Goal: Task Accomplishment & Management: Use online tool/utility

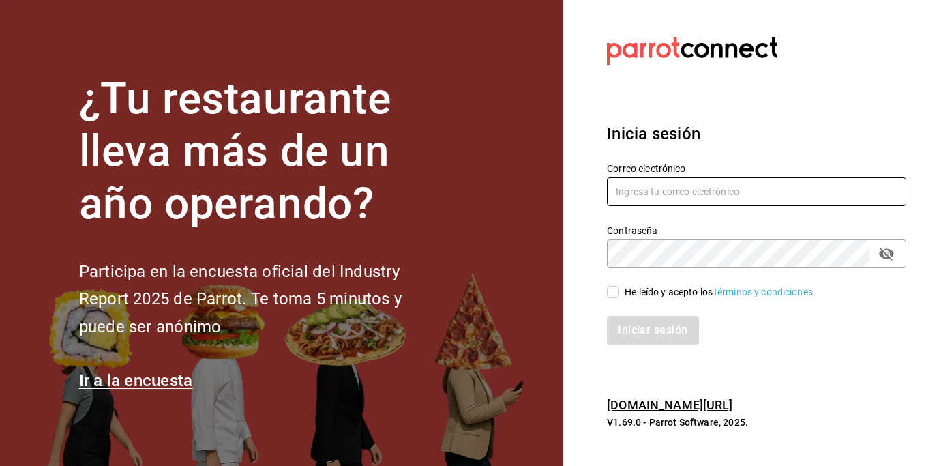
type input "centrosdeconsumo@yesyesstudio.com"
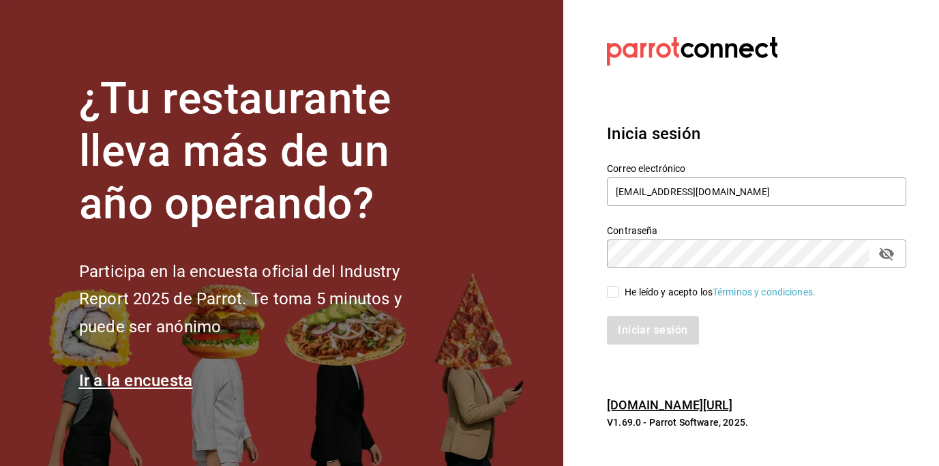
click at [614, 291] on input "He leído y acepto los Términos y condiciones." at bounding box center [613, 292] width 12 height 12
checkbox input "true"
click at [648, 340] on button "Iniciar sesión" at bounding box center [653, 330] width 93 height 29
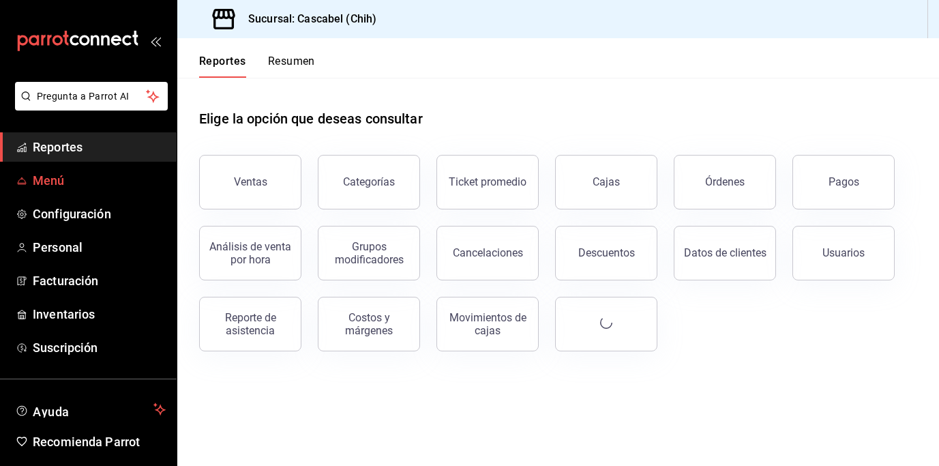
click at [63, 176] on span "Menú" at bounding box center [99, 180] width 133 height 18
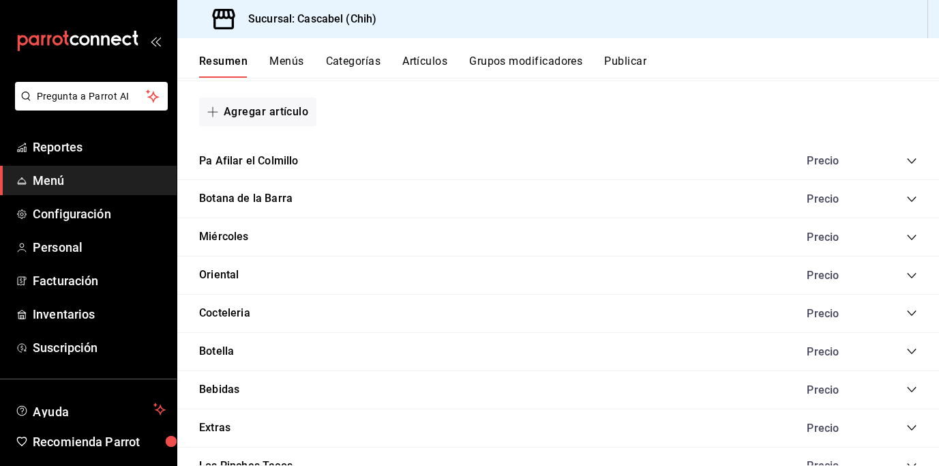
scroll to position [1157, 0]
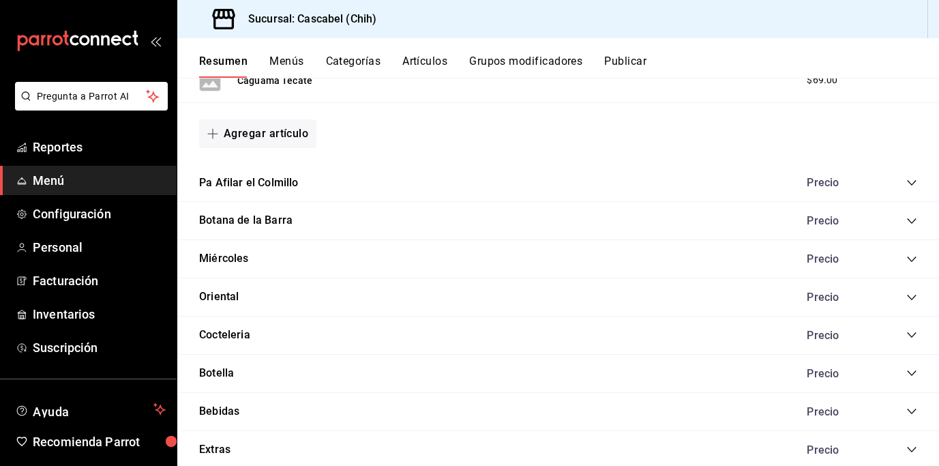
click at [903, 296] on div "Precio" at bounding box center [855, 297] width 124 height 13
click at [911, 292] on icon "collapse-category-row" at bounding box center [912, 297] width 11 height 11
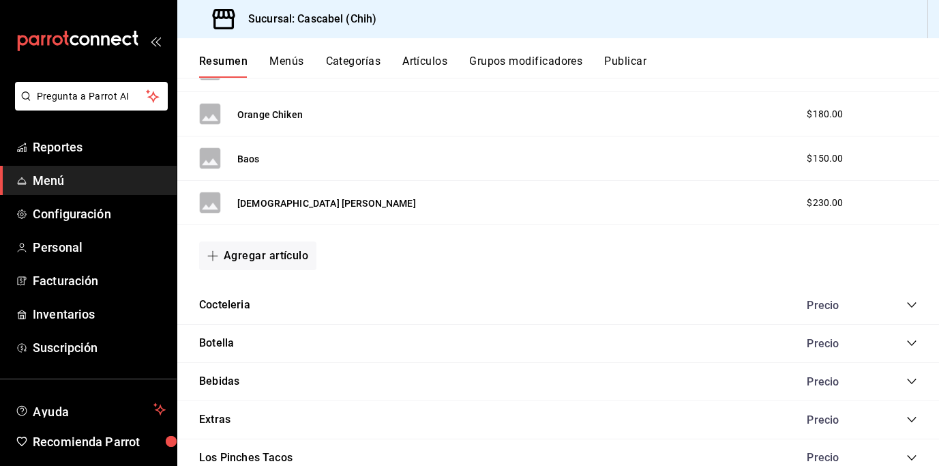
scroll to position [2216, 0]
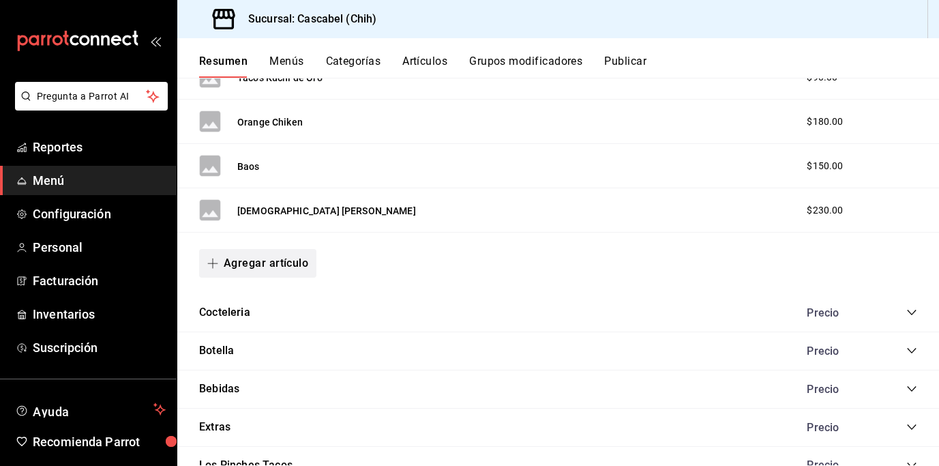
click at [289, 259] on button "Agregar artículo" at bounding box center [257, 263] width 117 height 29
click at [266, 333] on li "Artículo nuevo" at bounding box center [252, 333] width 107 height 33
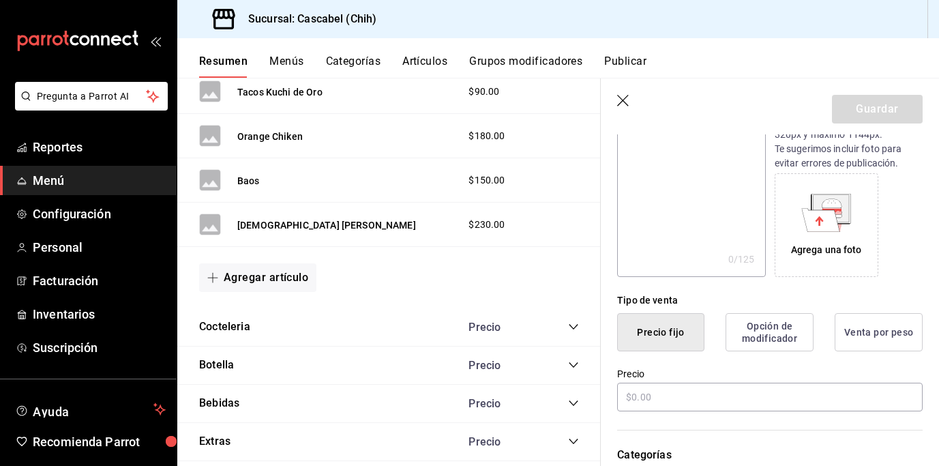
scroll to position [218, 0]
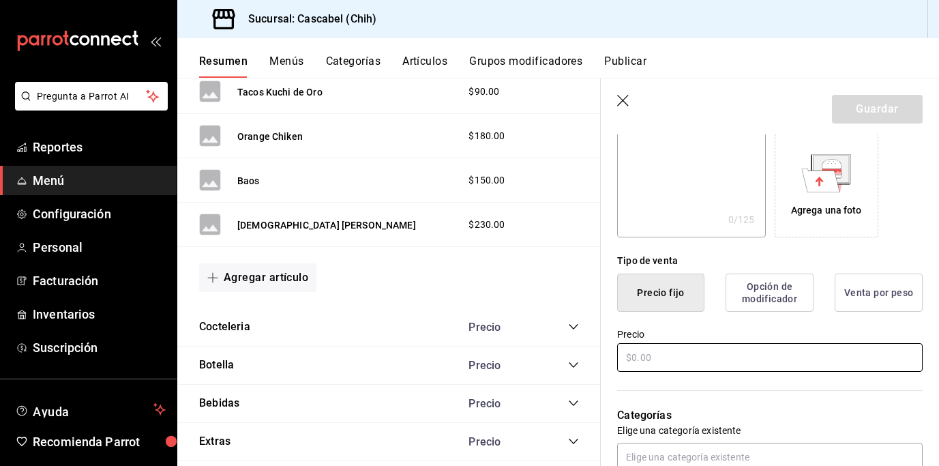
type input "Le crepe"
click at [655, 357] on input "text" at bounding box center [770, 357] width 306 height 29
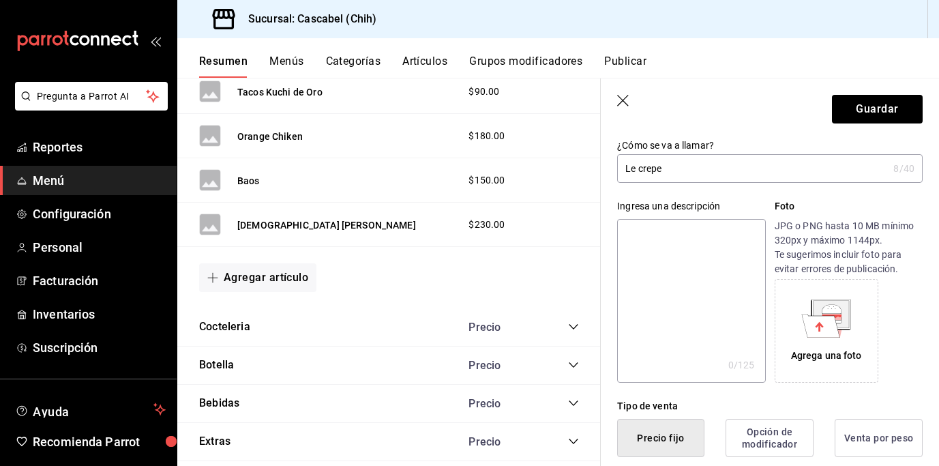
scroll to position [55, 0]
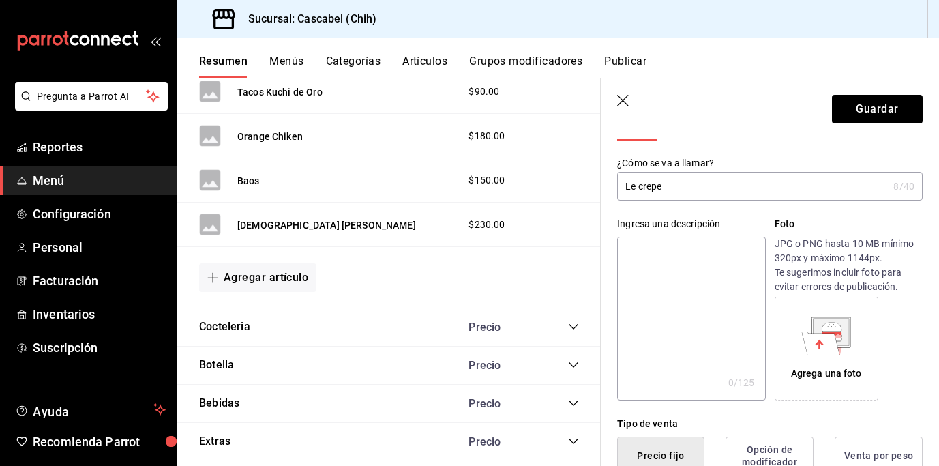
type input "$150.00"
click at [680, 190] on input "Le crepe" at bounding box center [752, 186] width 271 height 27
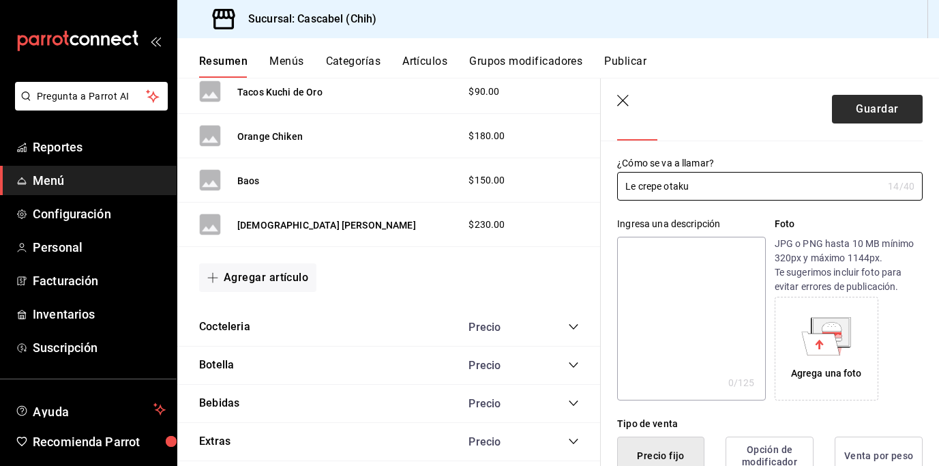
type input "Le crepe otaku"
click at [869, 112] on button "Guardar" at bounding box center [877, 109] width 91 height 29
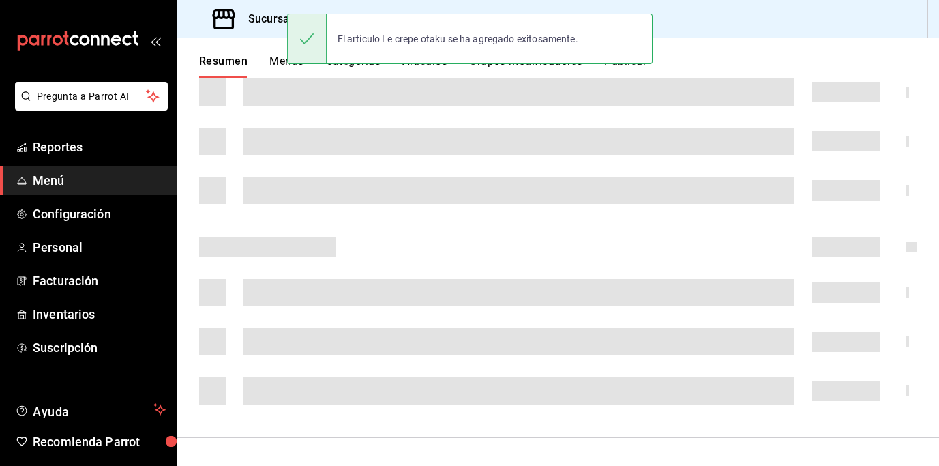
scroll to position [244, 0]
